Goal: Obtain resource: Download file/media

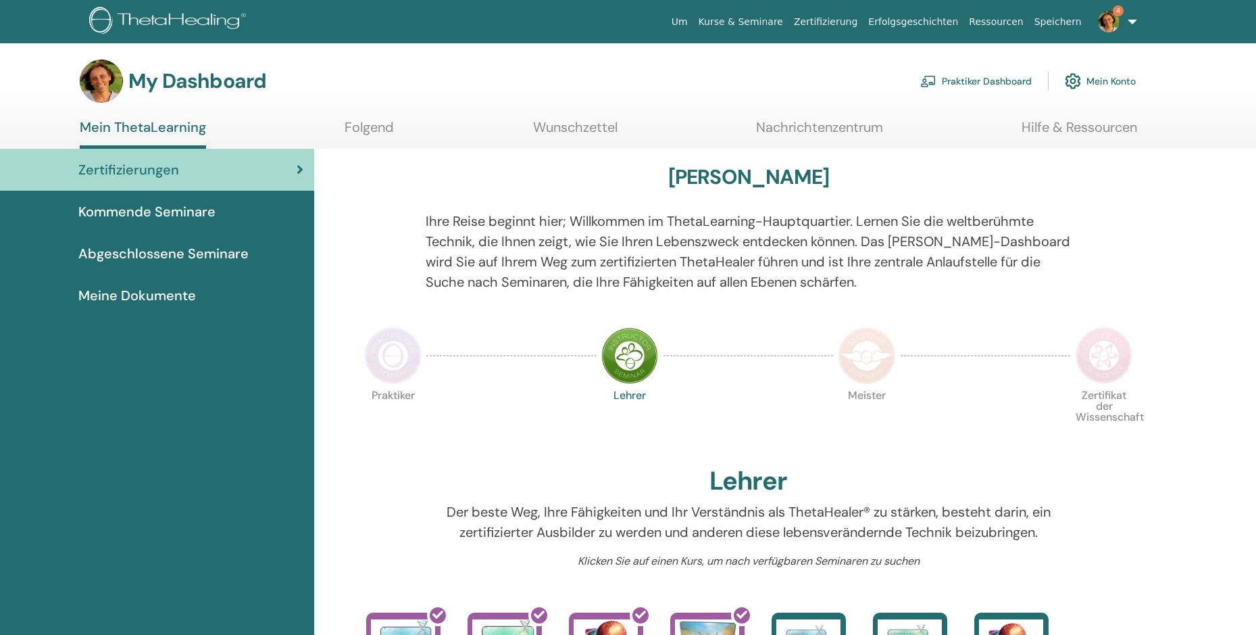
click at [227, 257] on span "Abgeschlossene Seminare" at bounding box center [163, 253] width 170 height 20
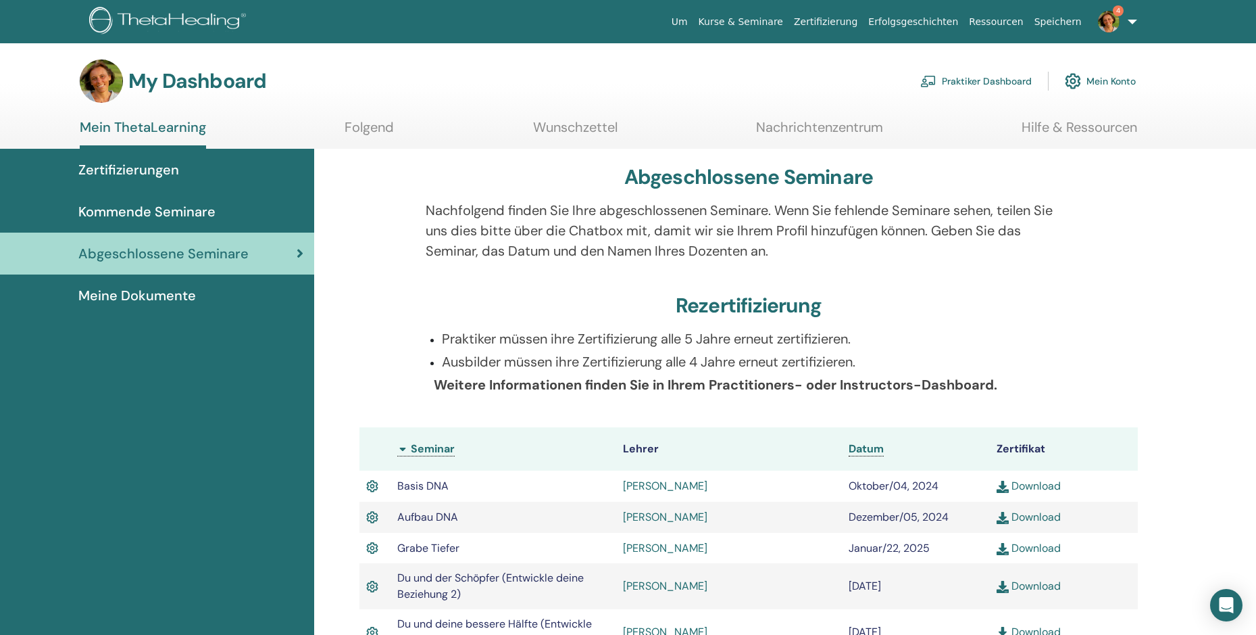
click at [154, 285] on link "Meine Dokumente" at bounding box center [157, 295] width 314 height 42
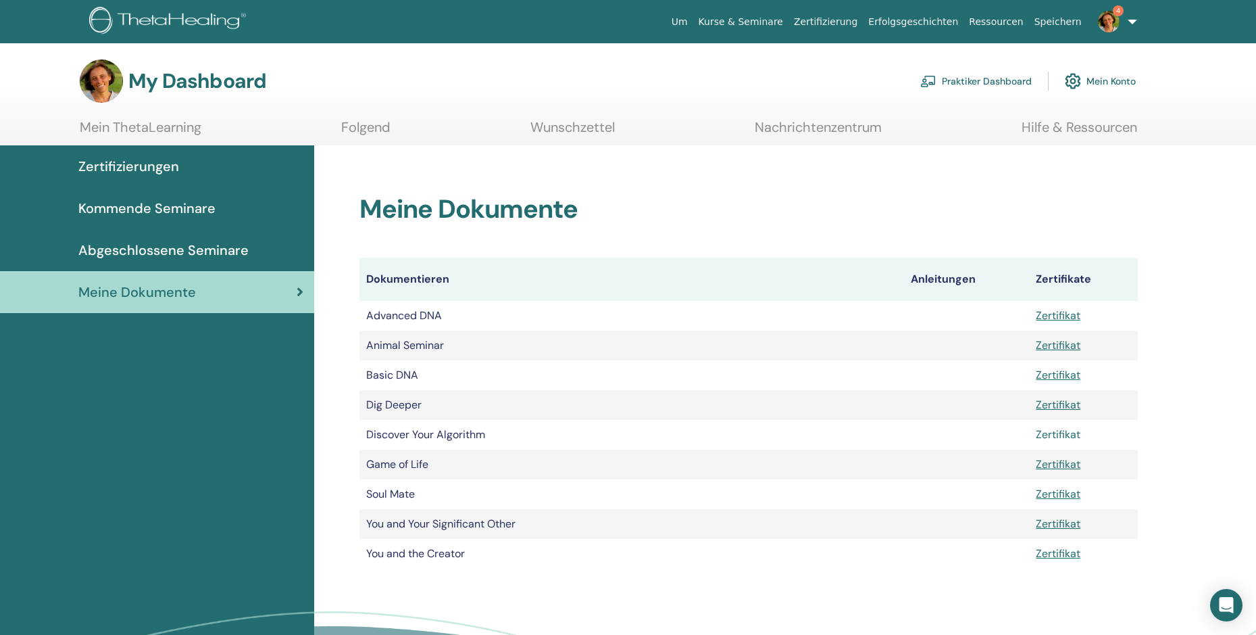
click at [1061, 432] on link "Zertifikat" at bounding box center [1058, 434] width 45 height 14
click at [510, 595] on div "Meine Dokumente Dokumentieren Anleitungen Zertifikate Advanced DNA Zertifikat A…" at bounding box center [785, 445] width 942 height 601
click at [1077, 549] on link "Zertifikat" at bounding box center [1058, 553] width 45 height 14
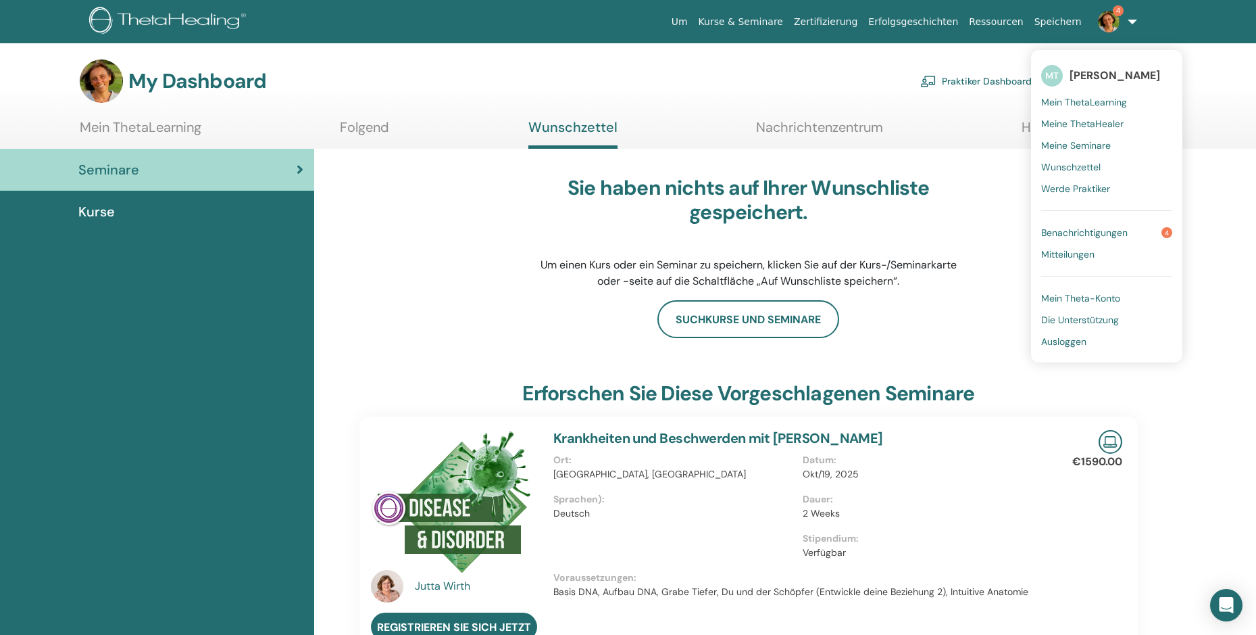
click at [1081, 233] on span "Benachrichtigungen" at bounding box center [1084, 232] width 87 height 12
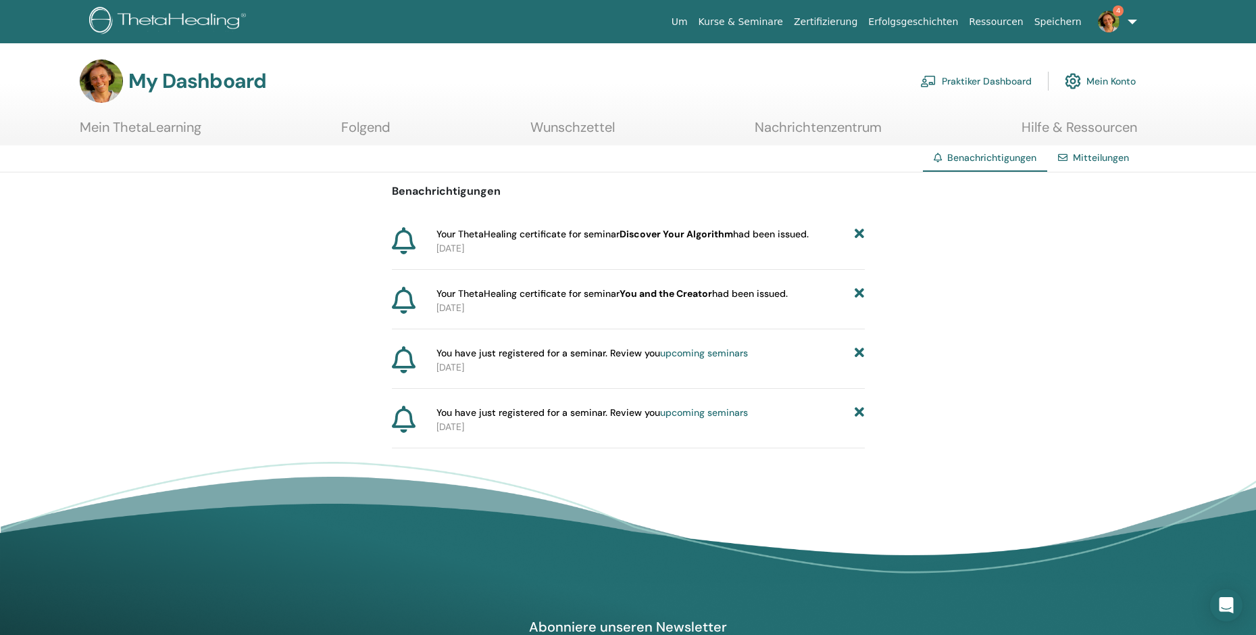
click at [862, 232] on icon at bounding box center [859, 234] width 9 height 14
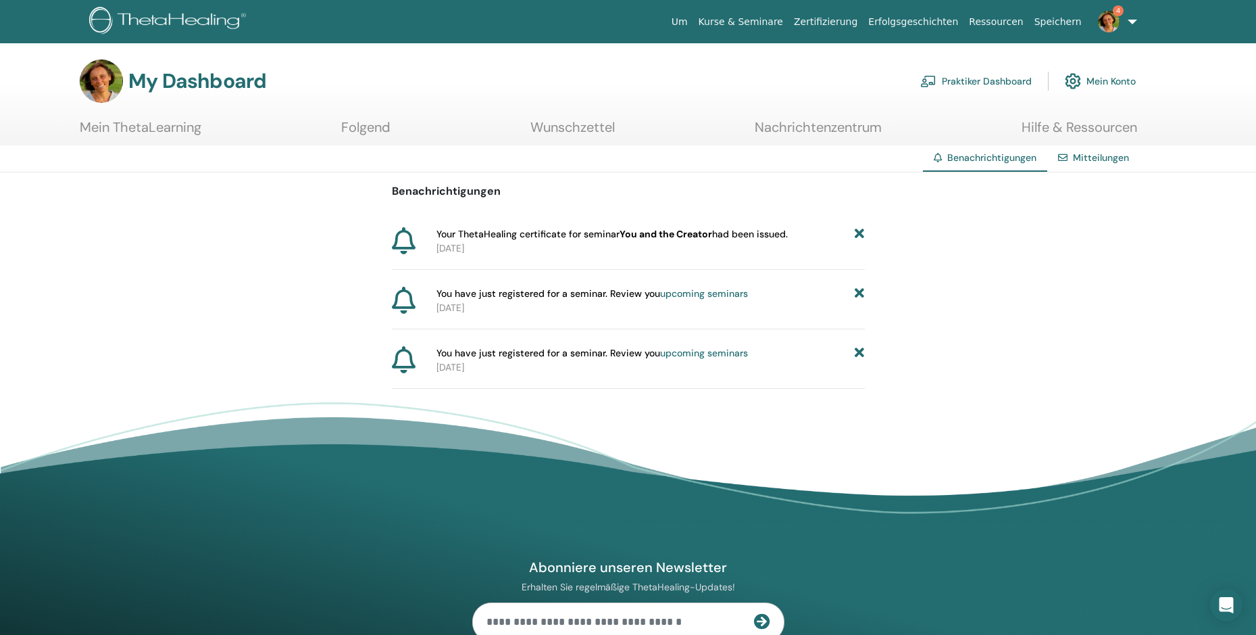
click at [862, 232] on icon at bounding box center [859, 234] width 9 height 14
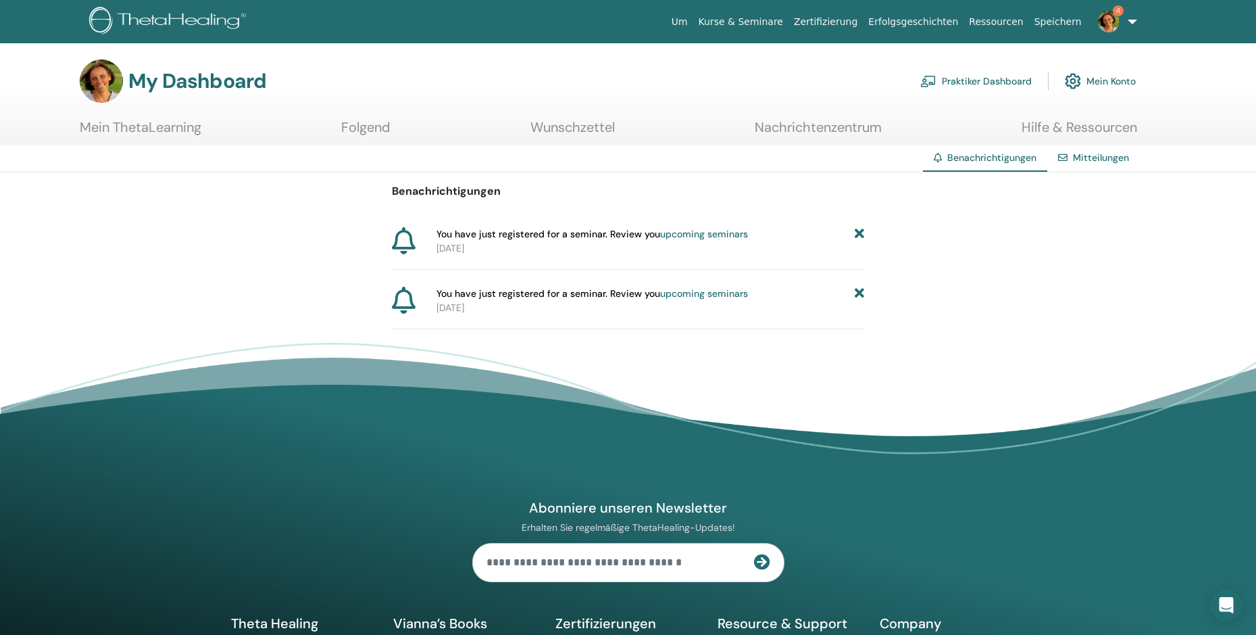
click at [862, 232] on icon at bounding box center [859, 234] width 9 height 14
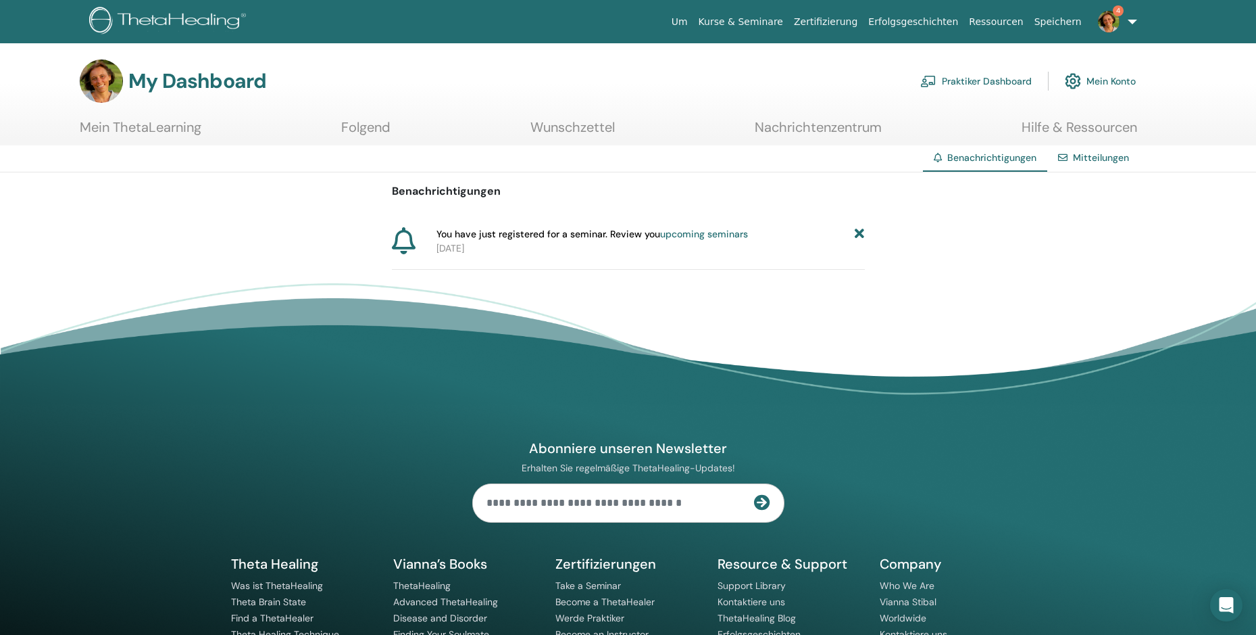
click at [862, 232] on icon at bounding box center [859, 234] width 9 height 14
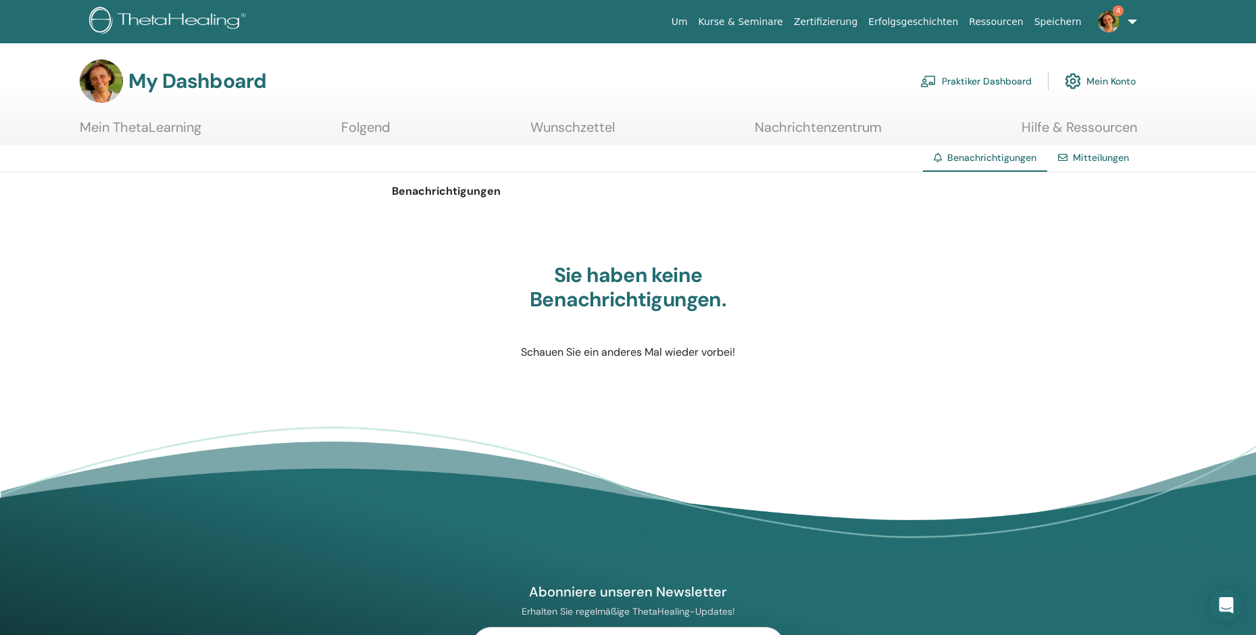
click at [116, 121] on link "Mein ThetaLearning" at bounding box center [141, 132] width 122 height 26
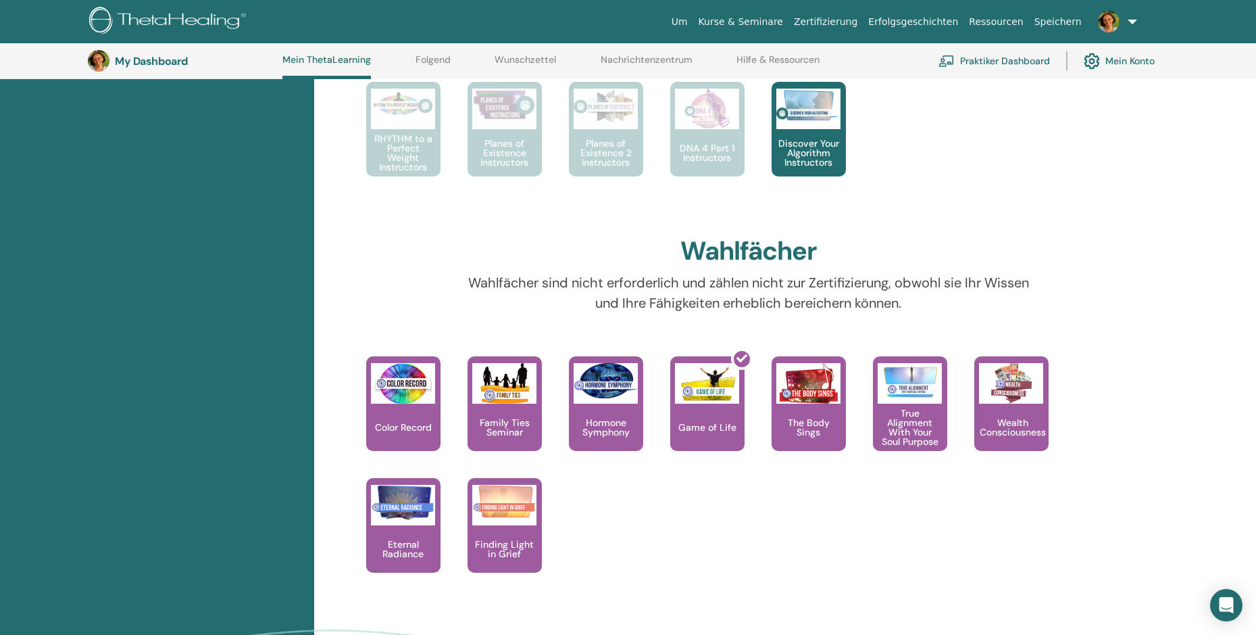
scroll to position [1000, 0]
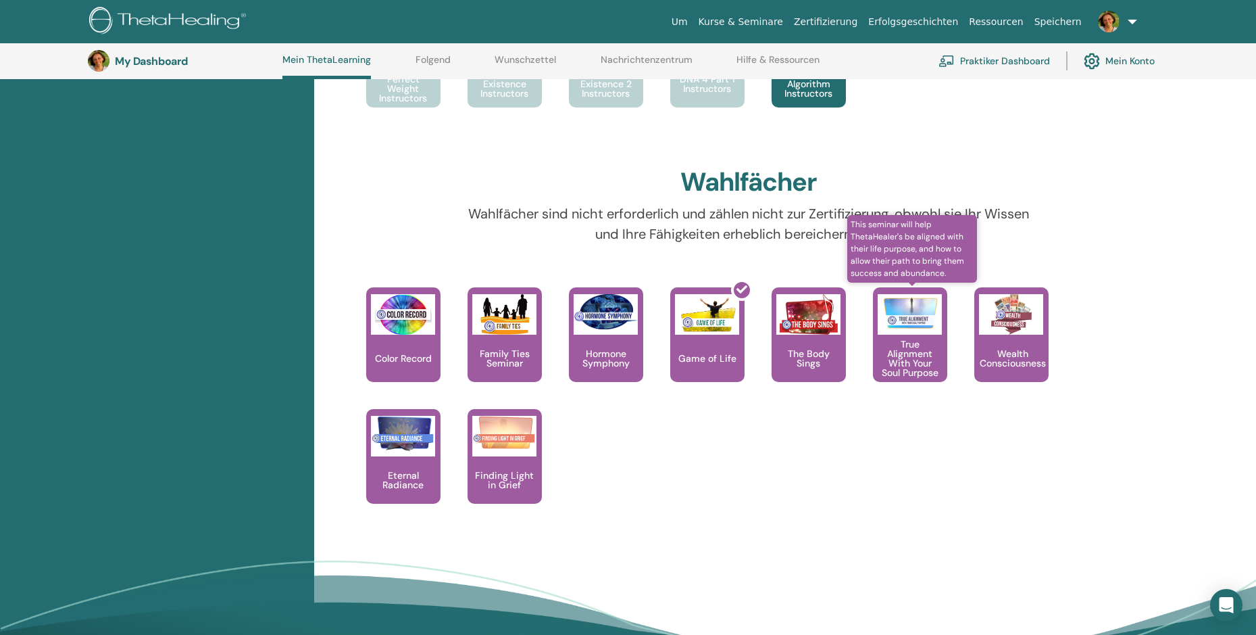
click at [911, 362] on p "True Alignment With Your Soul Purpose" at bounding box center [910, 358] width 74 height 38
